Goal: Download file/media

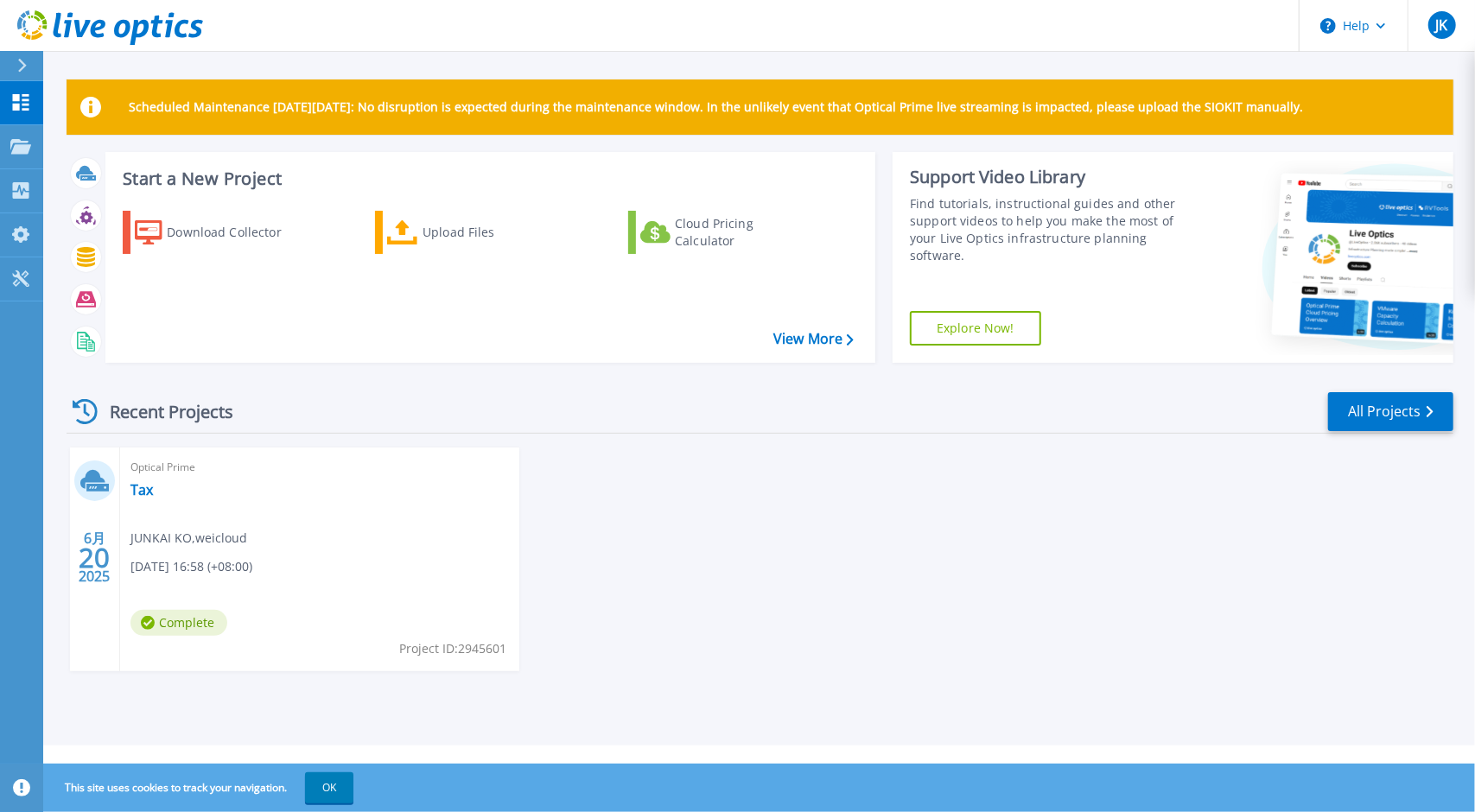
click at [586, 572] on div "6月 20 2025 Optical Prime Tax JUNKAI KO , weicloud 06/20/2025, 16:58 (+08:00) Co…" at bounding box center [752, 576] width 1401 height 258
click at [504, 235] on div "Upload Files" at bounding box center [492, 232] width 139 height 35
click at [246, 233] on div "Download Collector" at bounding box center [236, 232] width 139 height 35
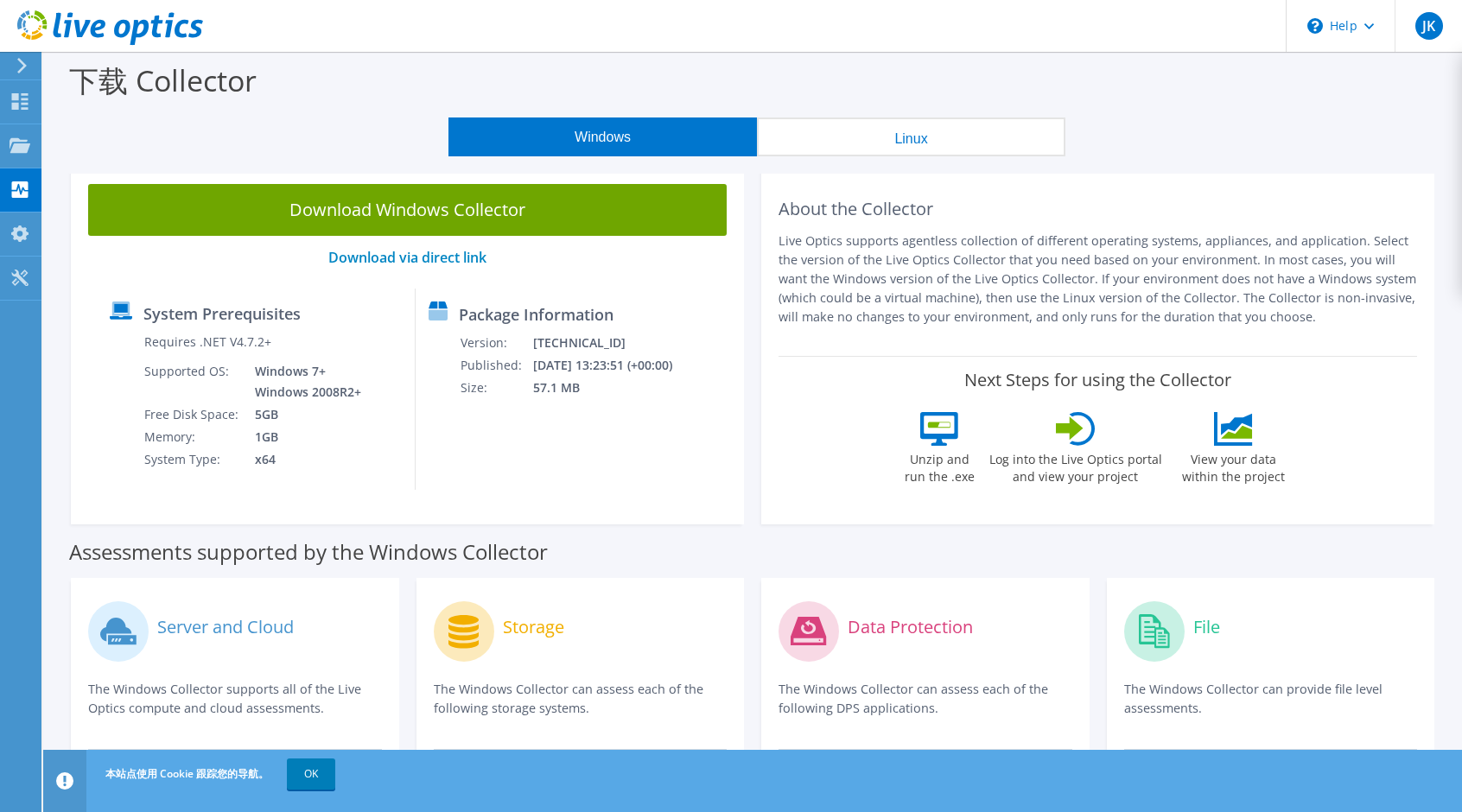
click at [259, 316] on label "System Prerequisites" at bounding box center [222, 313] width 157 height 17
drag, startPoint x: 684, startPoint y: 367, endPoint x: 454, endPoint y: 355, distance: 230.3
click at [454, 355] on div "Package Information Version: 26.3.6.218 Published: 2025/9/10 13:23:51 (+00:00) …" at bounding box center [546, 388] width 261 height 201
click at [536, 455] on div "Package Information Version: 26.3.6.218 Published: 2025/9/10 13:23:51 (+00:00) …" at bounding box center [546, 388] width 261 height 201
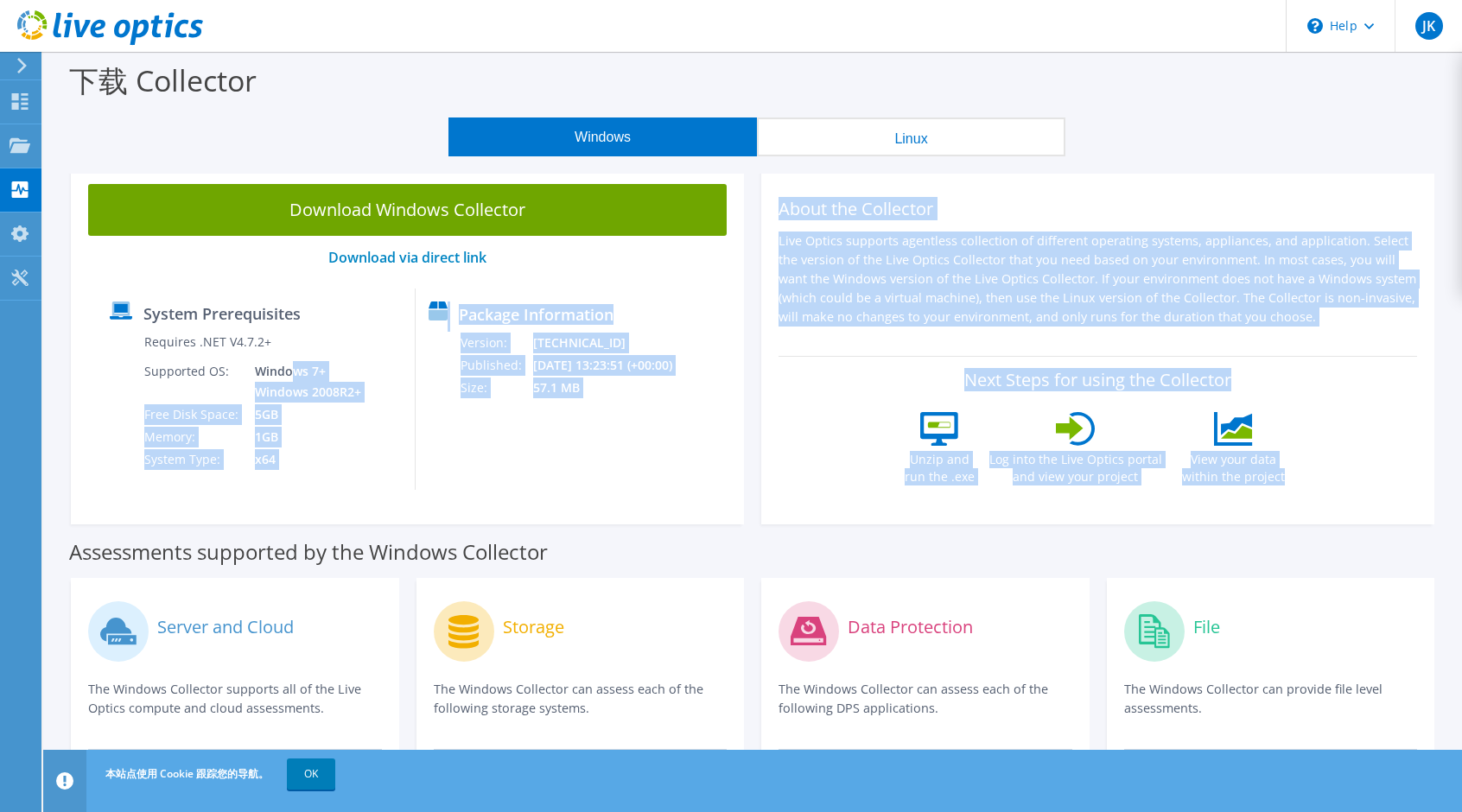
drag, startPoint x: 288, startPoint y: 367, endPoint x: 327, endPoint y: 531, distance: 168.6
click at [327, 531] on div "Download Windows Collector Download via direct link System Prerequisites Requir…" at bounding box center [753, 716] width 1402 height 1084
click at [333, 530] on div "Assessments supported by the Windows Collector" at bounding box center [753, 547] width 1367 height 43
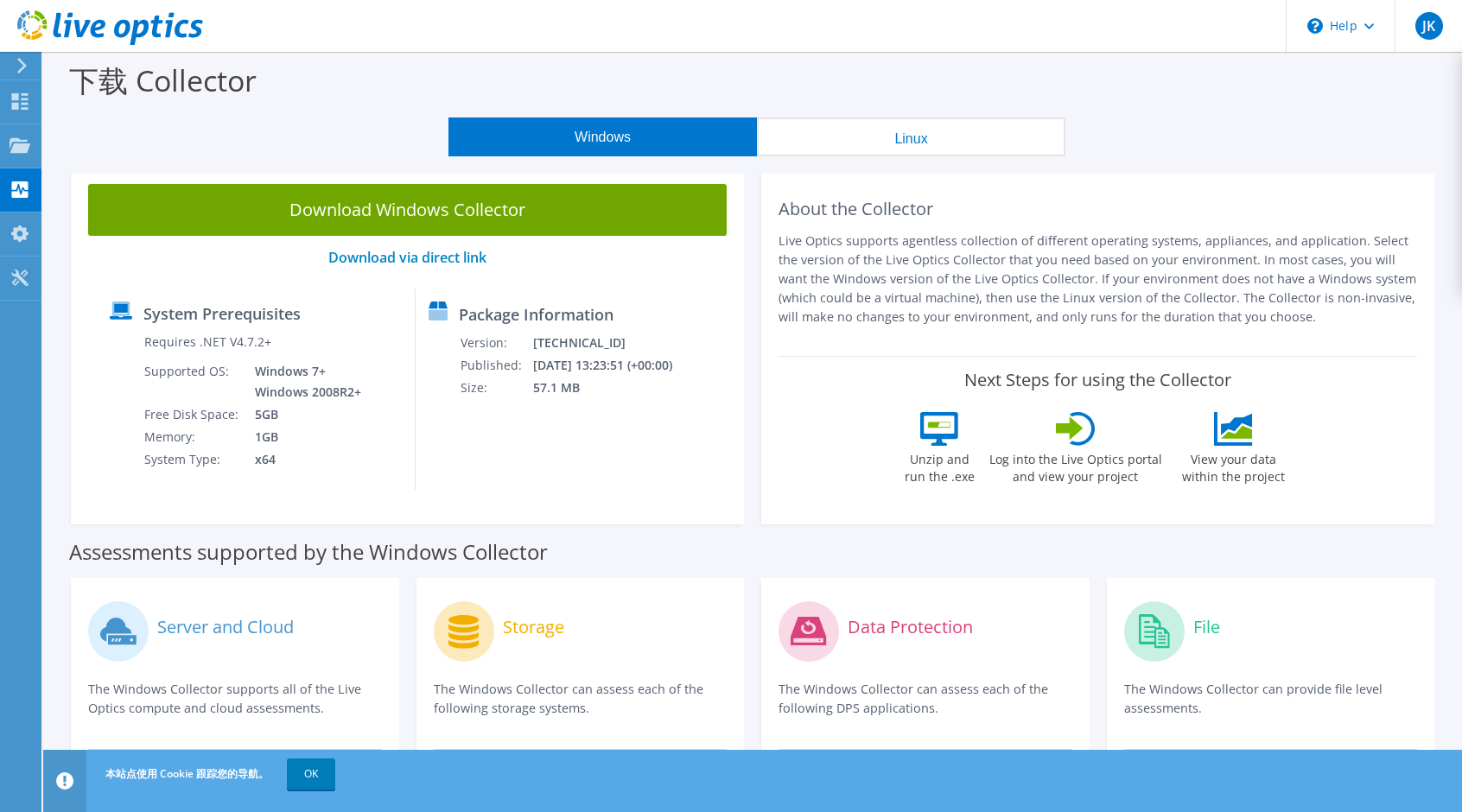
click at [677, 446] on div "Package Information Version: 26.3.6.218 Published: 2025/9/10 13:23:51 (+00:00) …" at bounding box center [546, 388] width 261 height 201
click at [676, 420] on div "Package Information Version: 26.3.6.218 Published: 2025/9/10 13:23:51 (+00:00) …" at bounding box center [546, 388] width 261 height 201
click at [663, 455] on div "Package Information Version: 26.3.6.218 Published: 2025/9/10 13:23:51 (+00:00) …" at bounding box center [546, 388] width 261 height 201
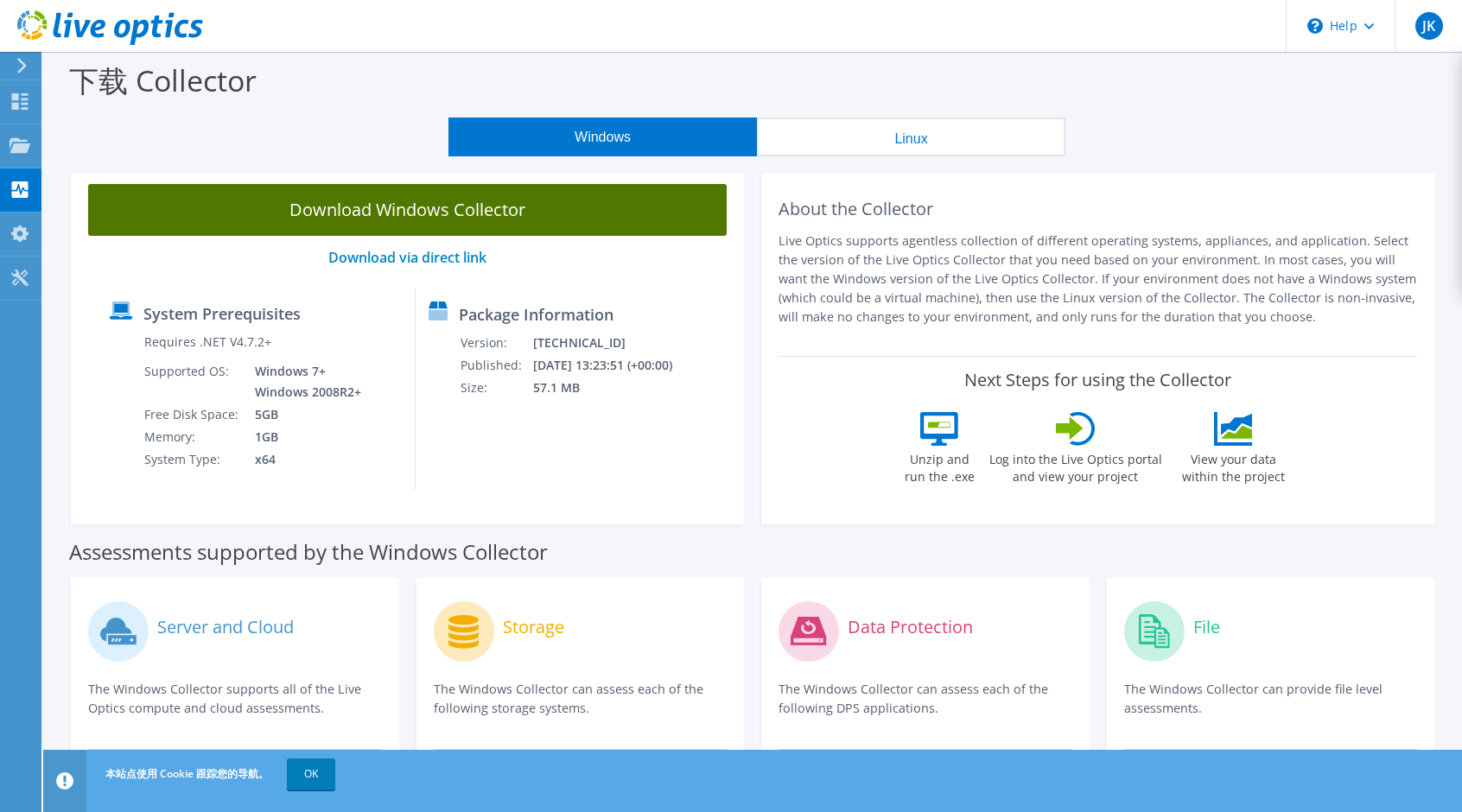
click at [358, 207] on link "Download Windows Collector" at bounding box center [407, 210] width 638 height 51
